Goal: Navigation & Orientation: Find specific page/section

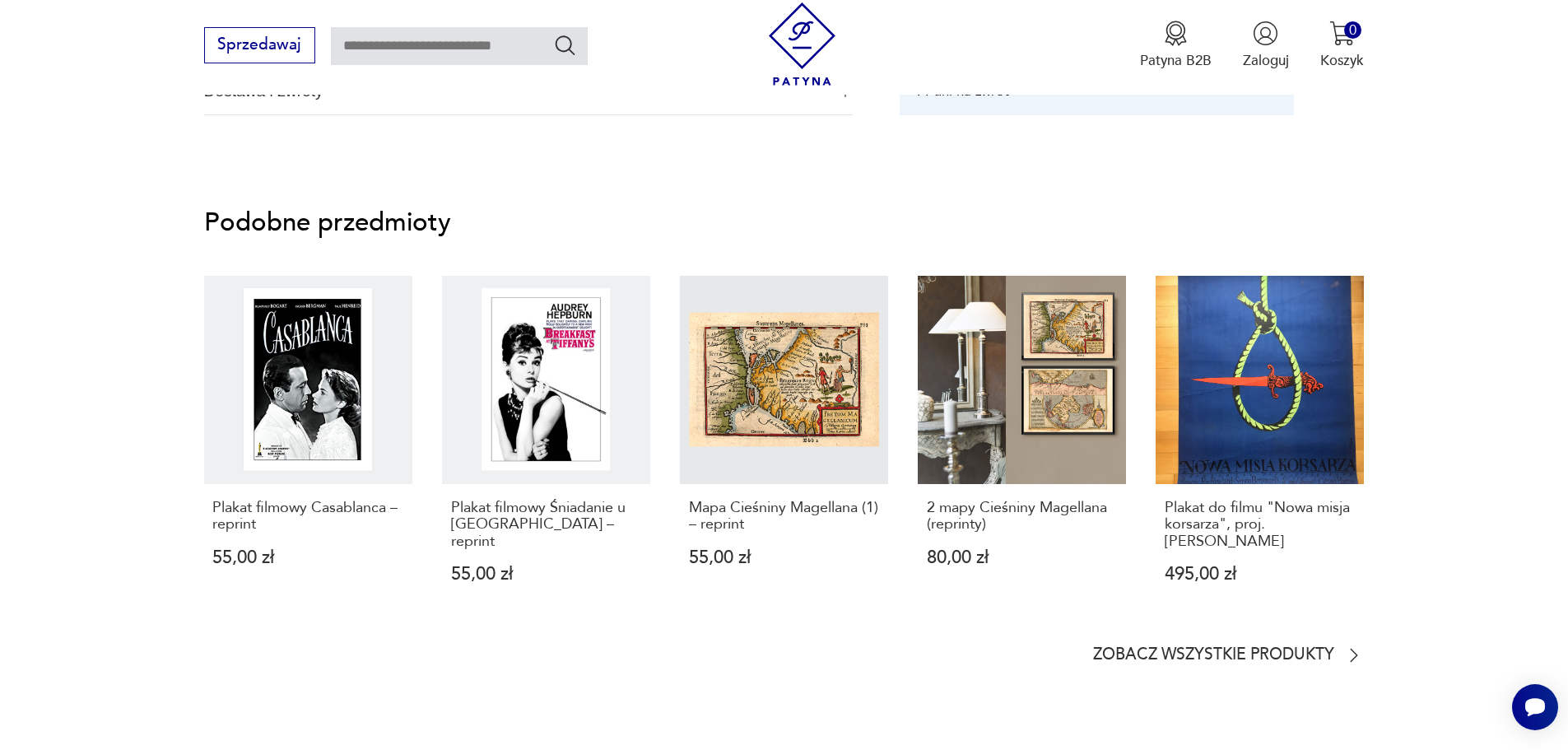
scroll to position [1284, 0]
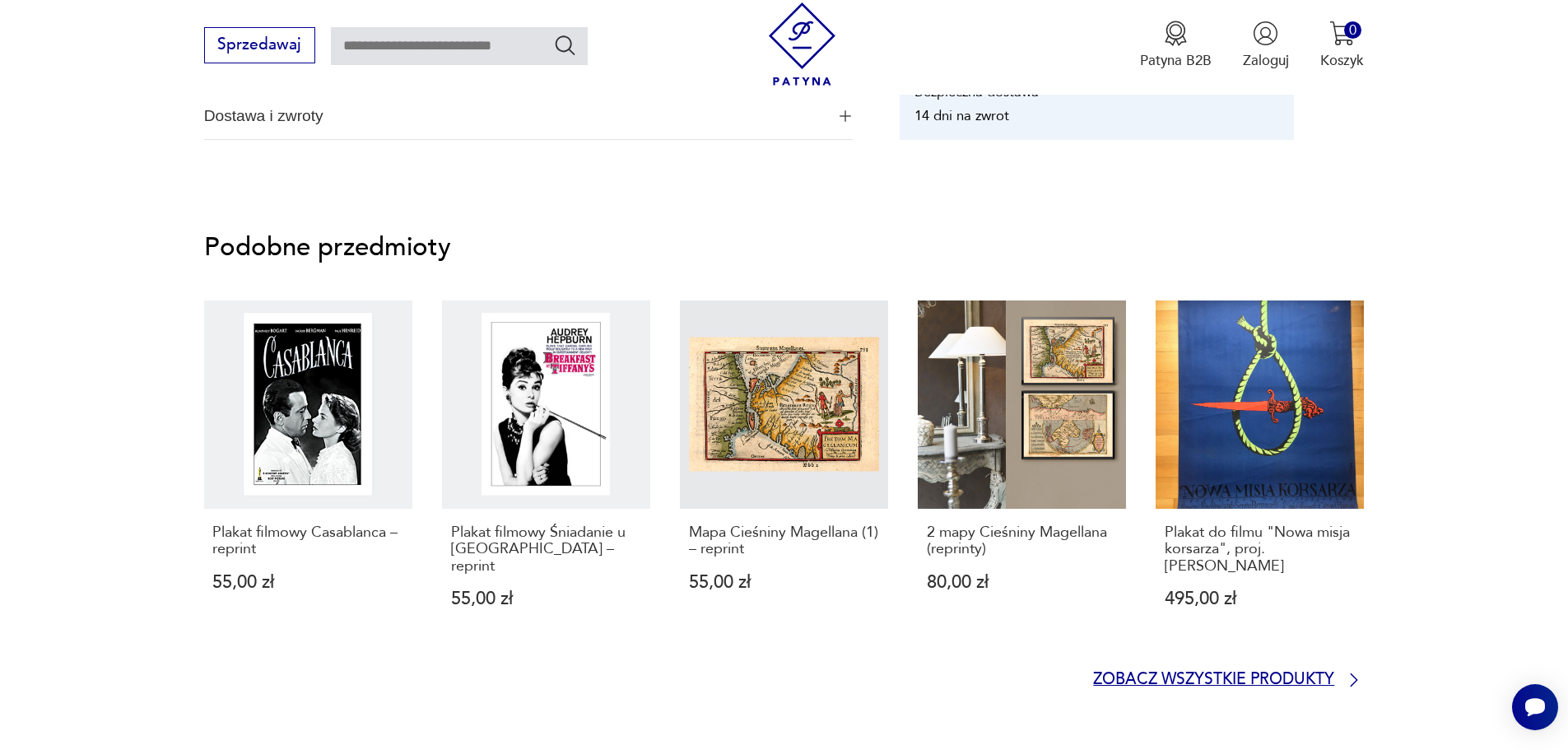
click at [1326, 673] on p "Zobacz wszystkie produkty" at bounding box center [1214, 680] width 241 height 13
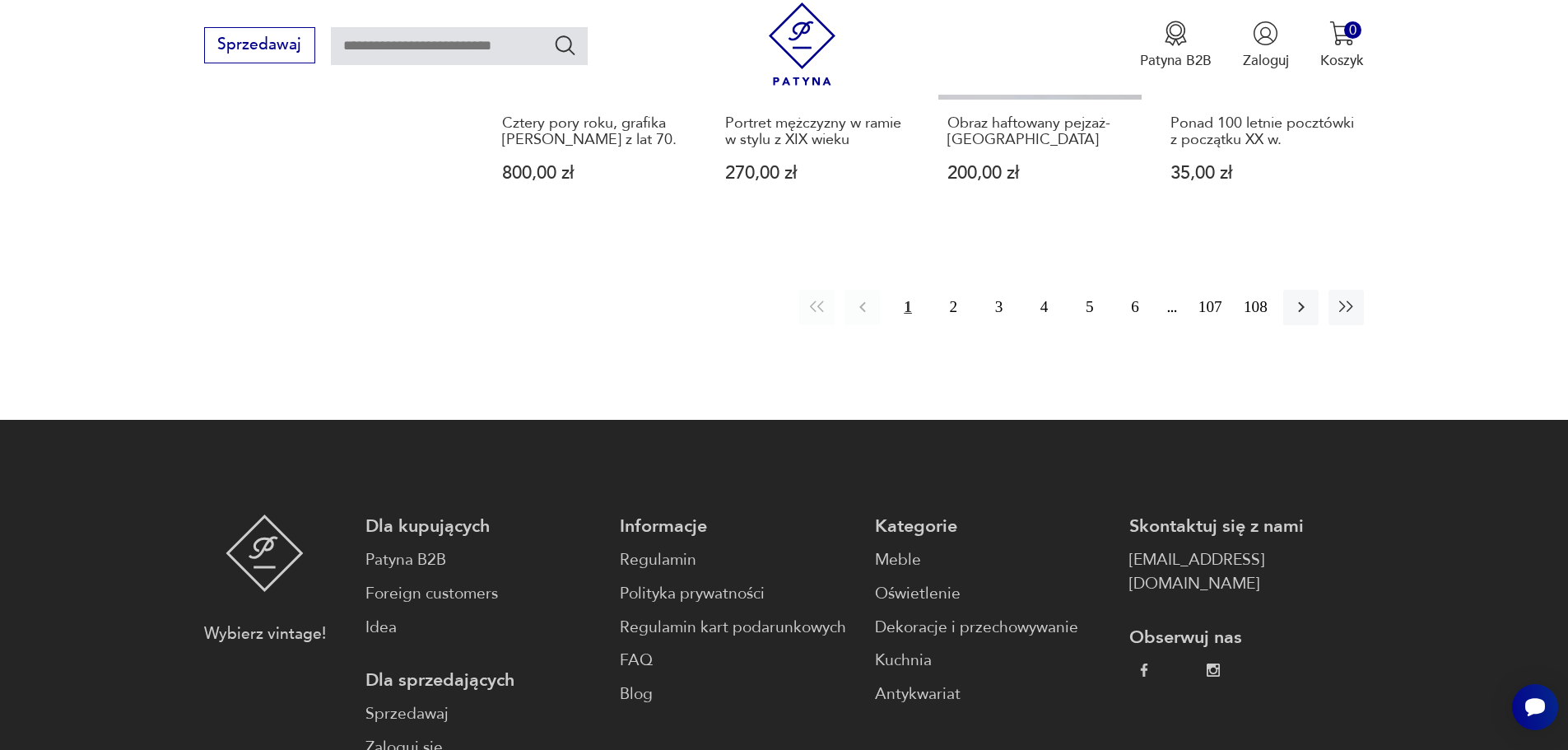
scroll to position [1904, 0]
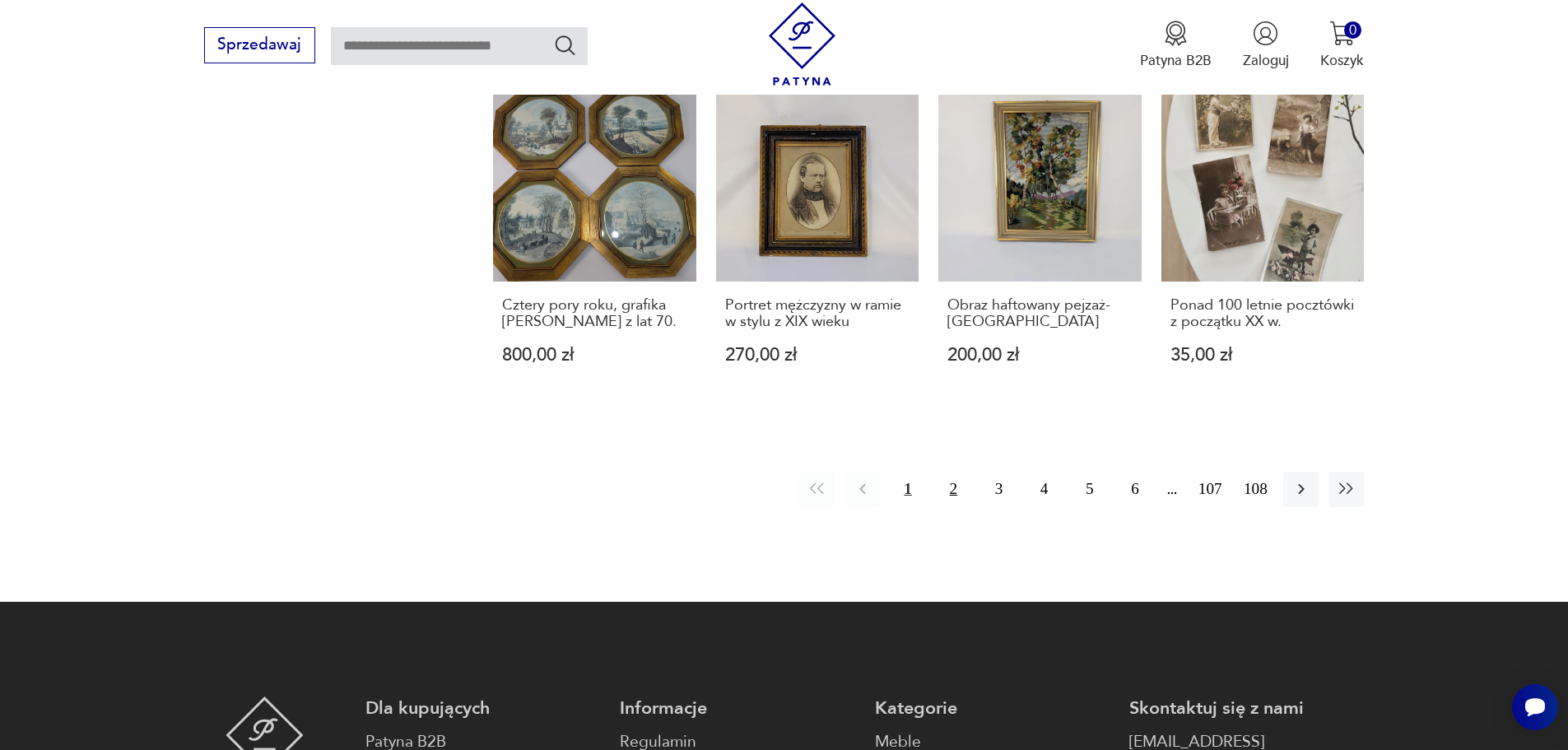
click at [953, 472] on button "2" at bounding box center [954, 490] width 36 height 36
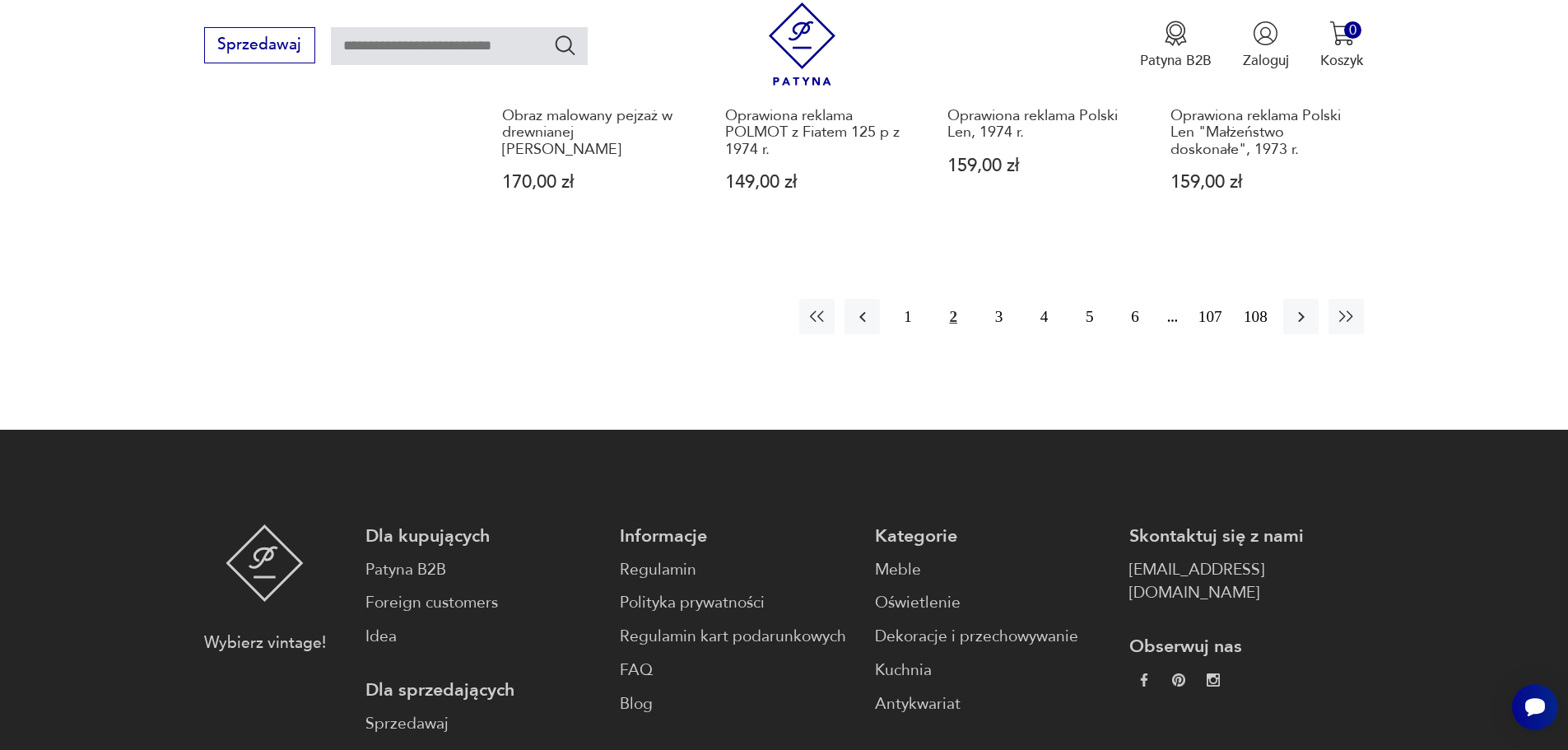
scroll to position [2136, 0]
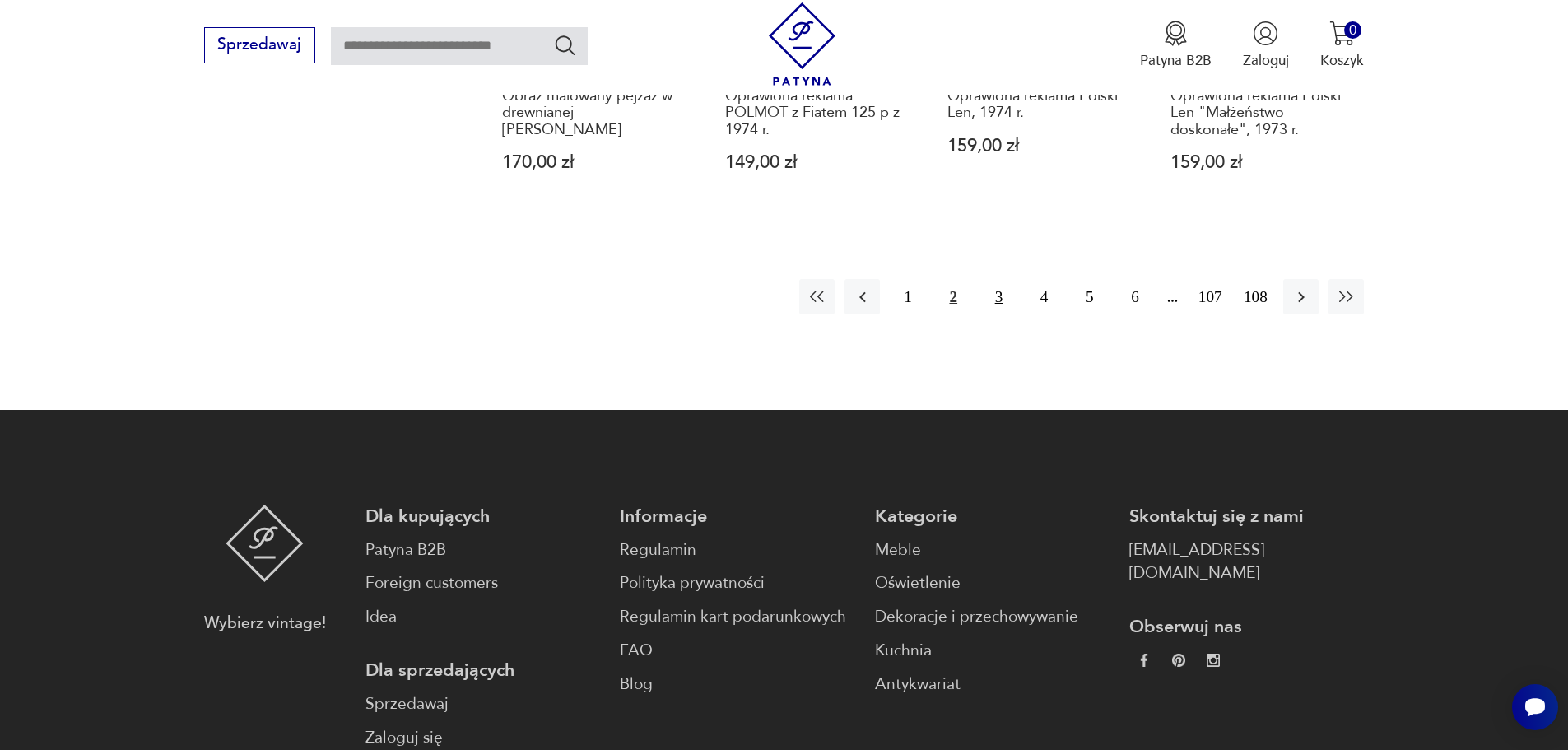
click at [999, 279] on button "3" at bounding box center [999, 297] width 36 height 36
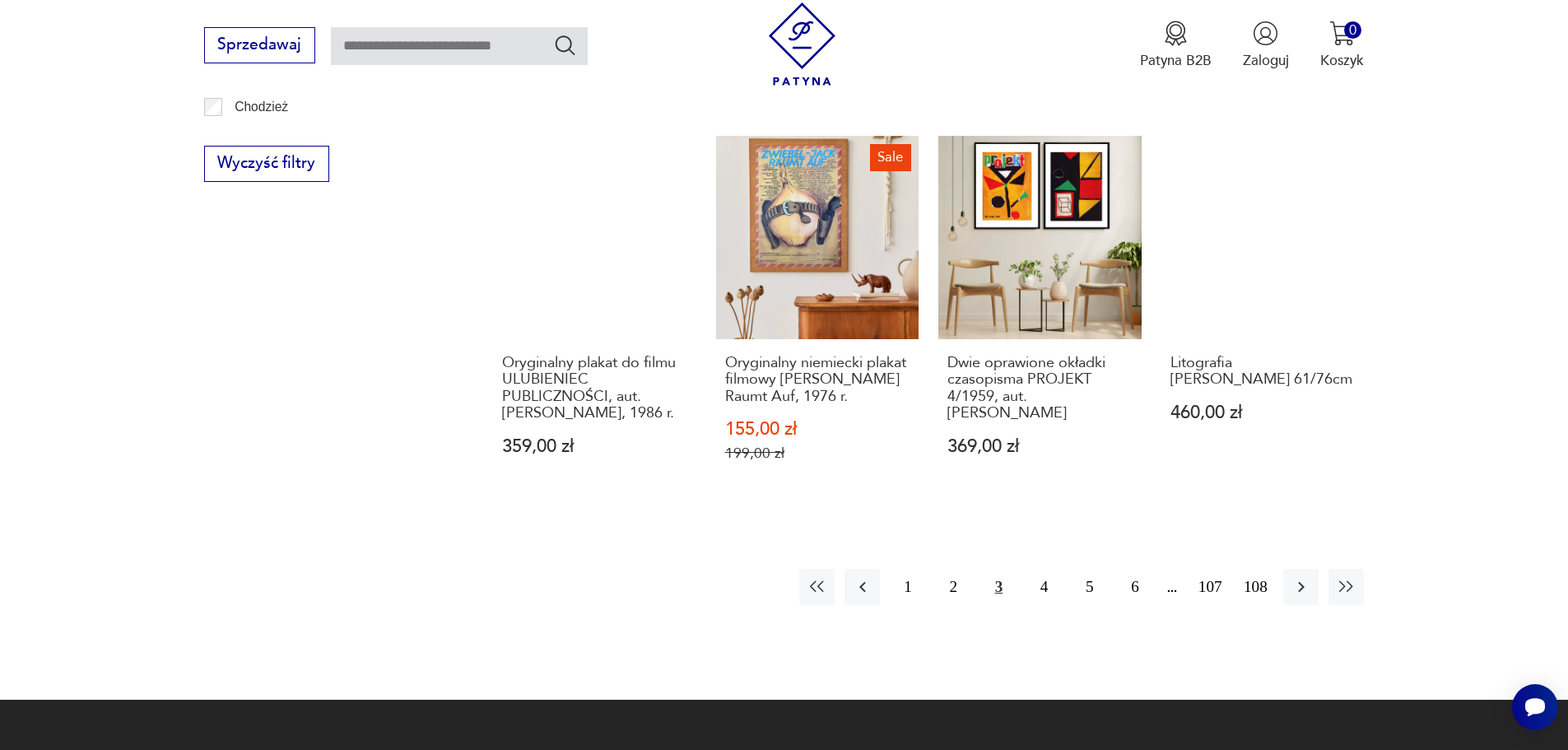
scroll to position [1812, 0]
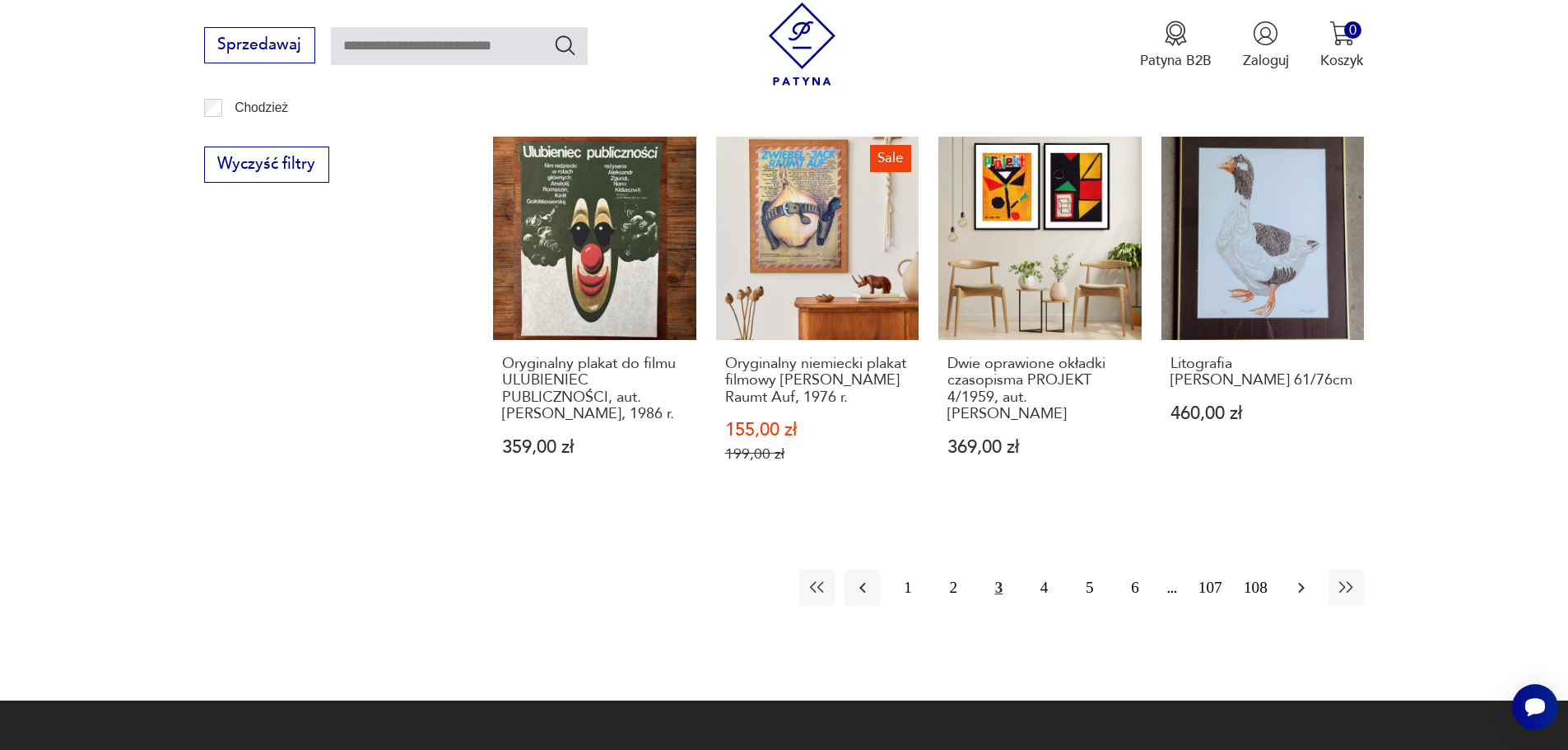
click at [1301, 588] on icon "button" at bounding box center [1301, 588] width 20 height 20
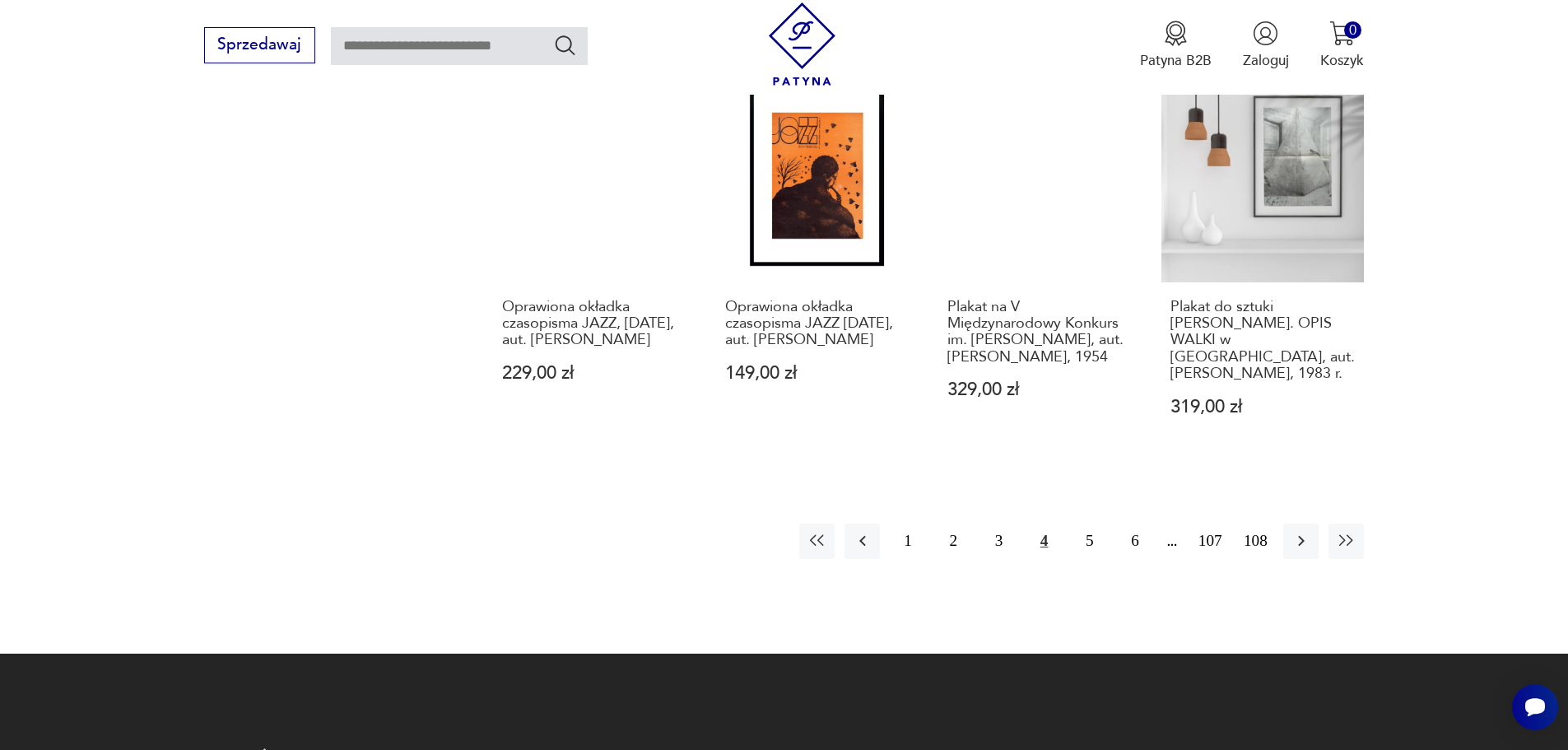
scroll to position [1940, 0]
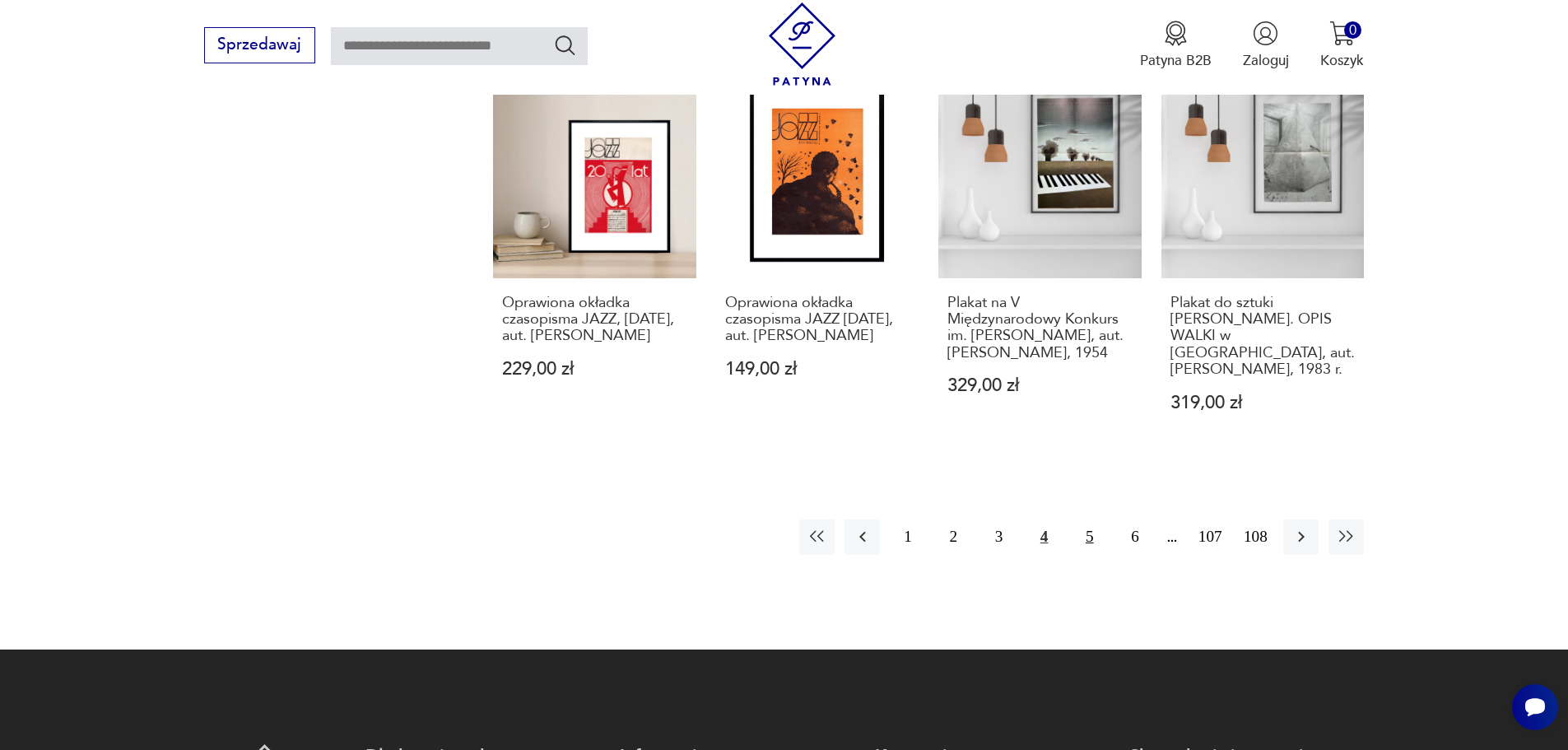
click at [1093, 535] on button "5" at bounding box center [1090, 537] width 36 height 36
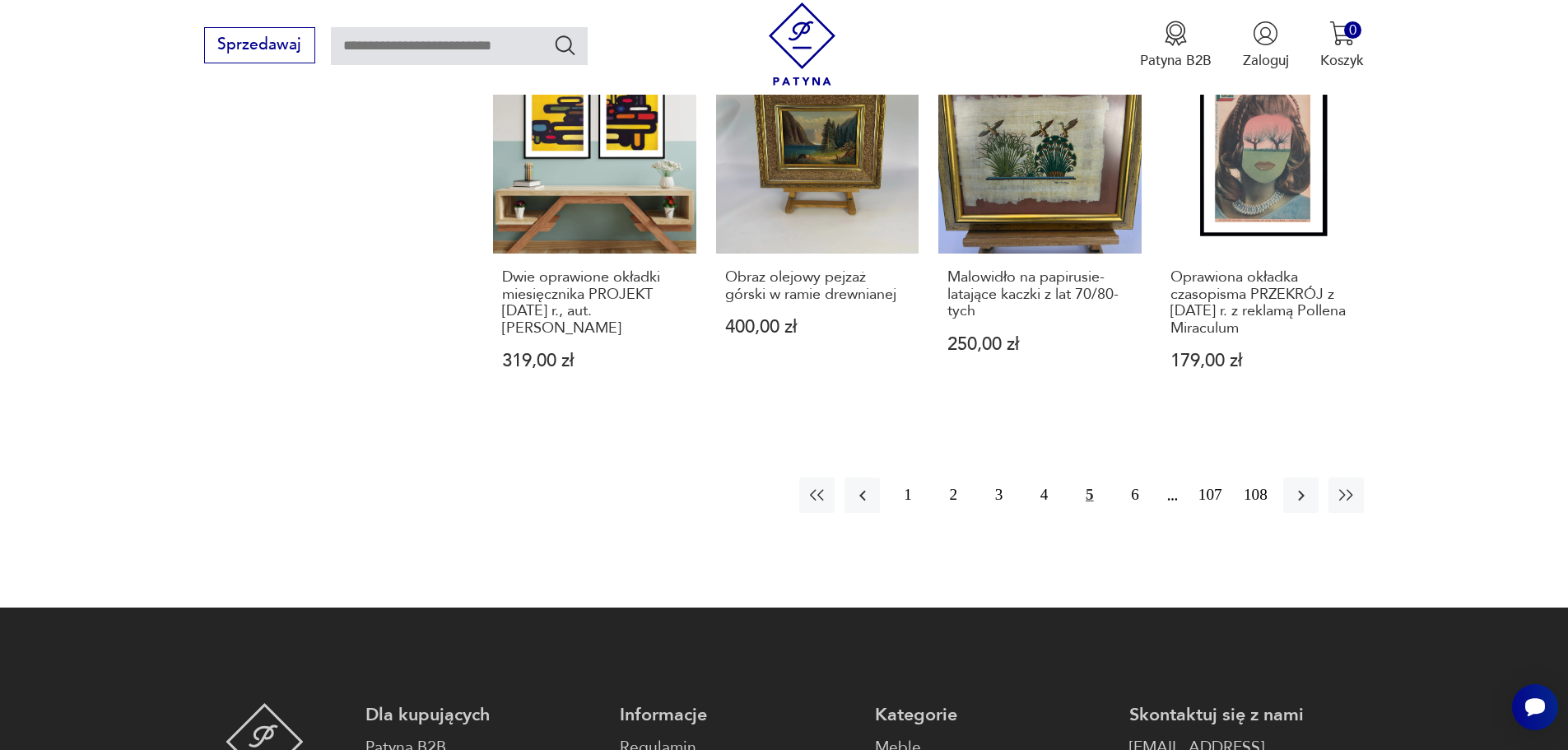
scroll to position [1928, 0]
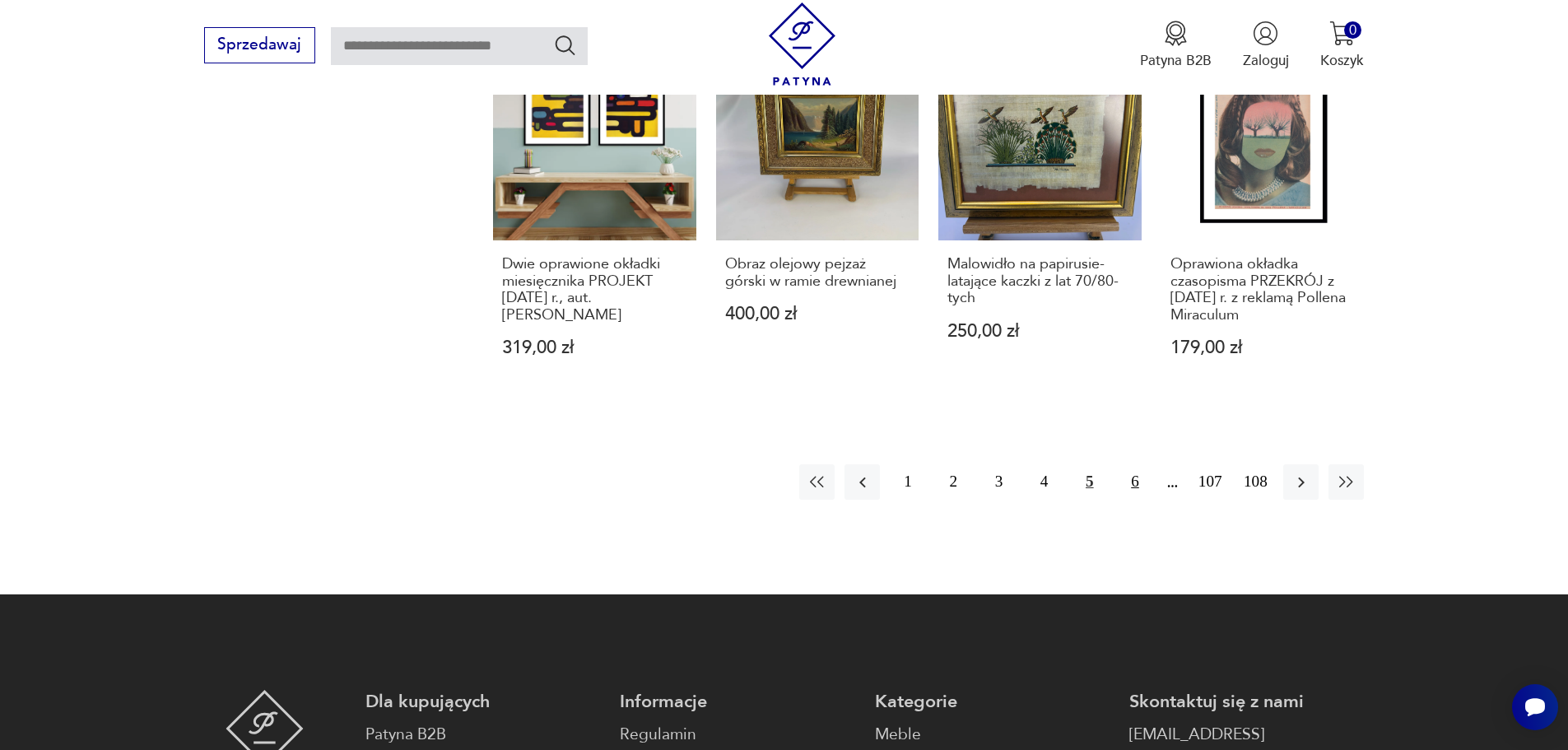
click at [1135, 496] on button "6" at bounding box center [1134, 482] width 36 height 36
